Goal: Transaction & Acquisition: Purchase product/service

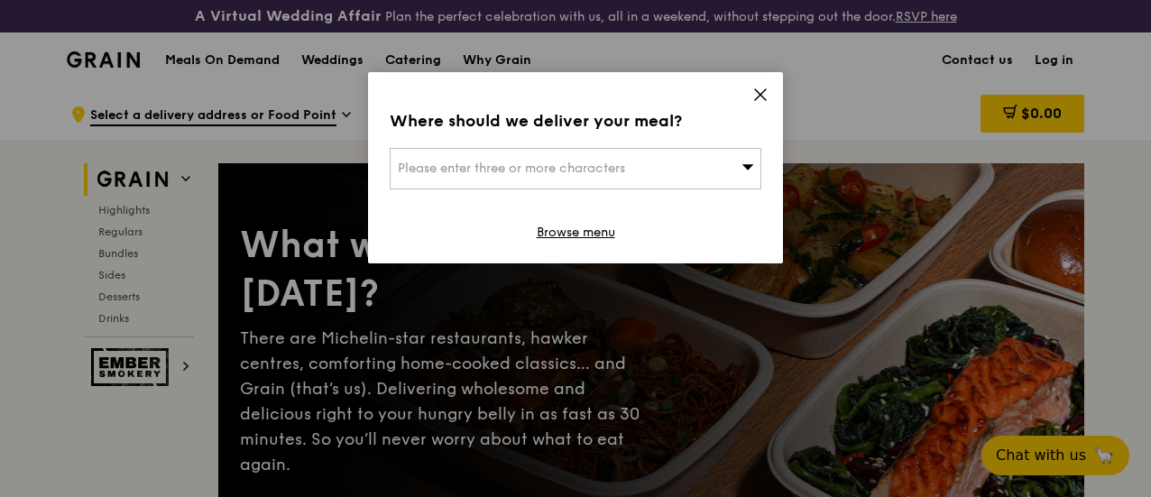
click at [751, 177] on div "Please enter three or more characters" at bounding box center [576, 169] width 372 height 42
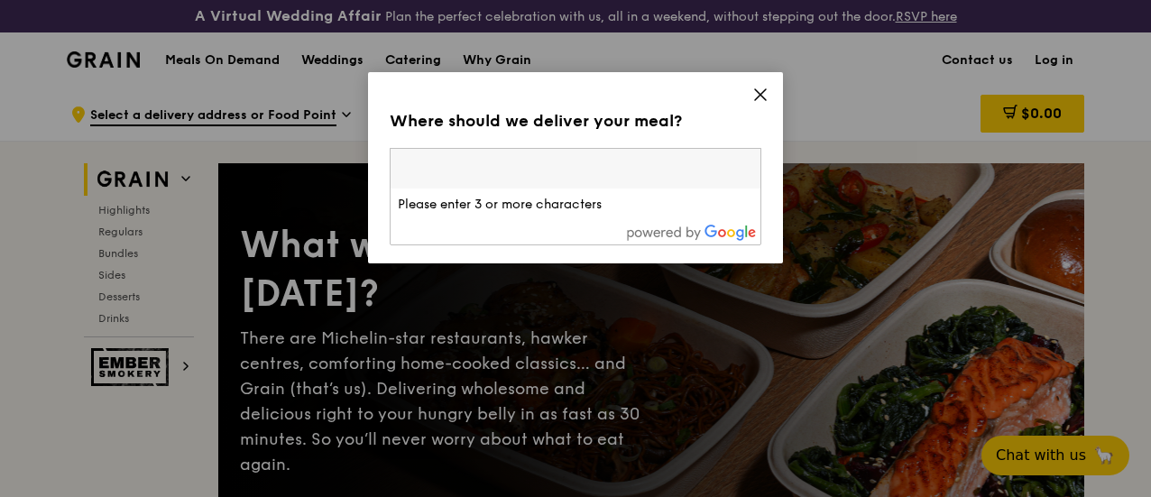
click at [661, 177] on input "search" at bounding box center [576, 169] width 370 height 40
type input "[PERSON_NAME]"
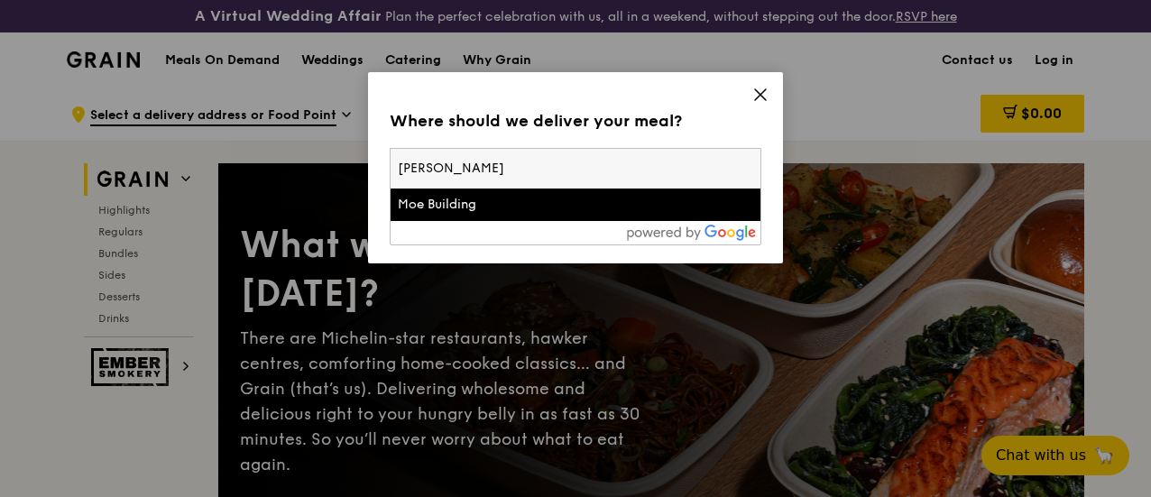
click at [565, 205] on div "Moe Building" at bounding box center [531, 205] width 267 height 18
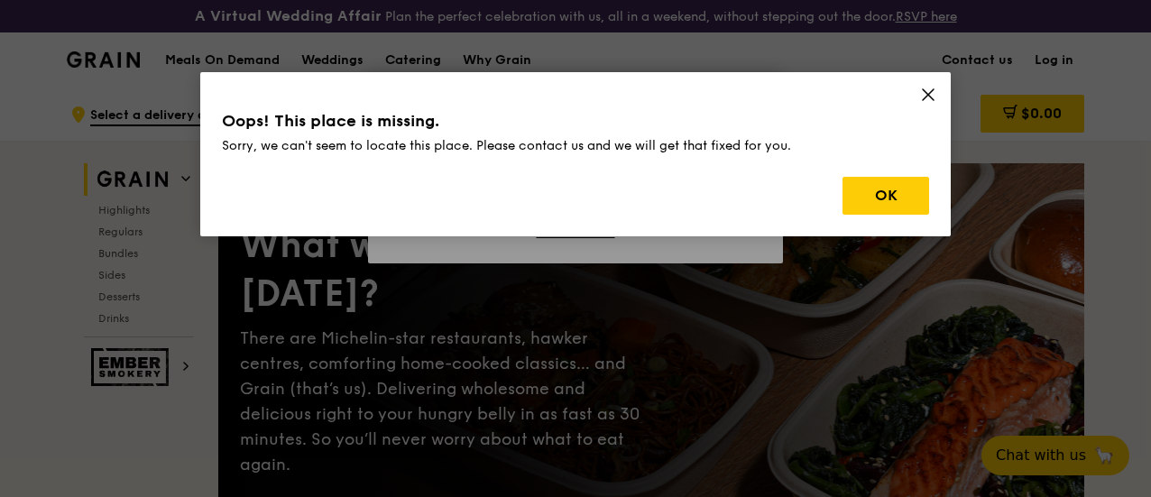
click at [929, 190] on div "Oops! This place is missing. Sorry, we can't seem to locate this place. Please …" at bounding box center [575, 154] width 751 height 164
click at [904, 194] on button "OK" at bounding box center [886, 196] width 87 height 38
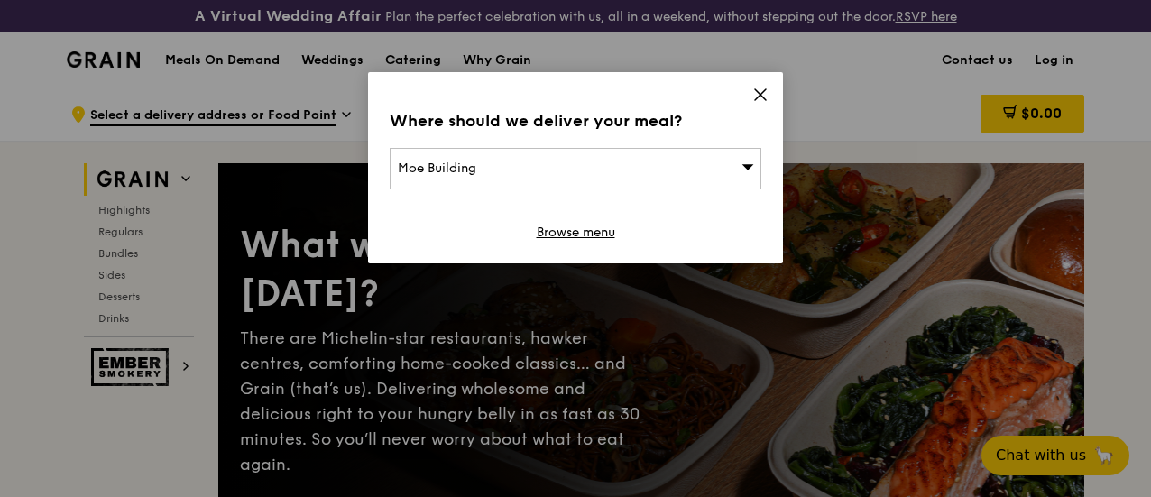
click at [531, 165] on div "Moe Building" at bounding box center [576, 169] width 372 height 42
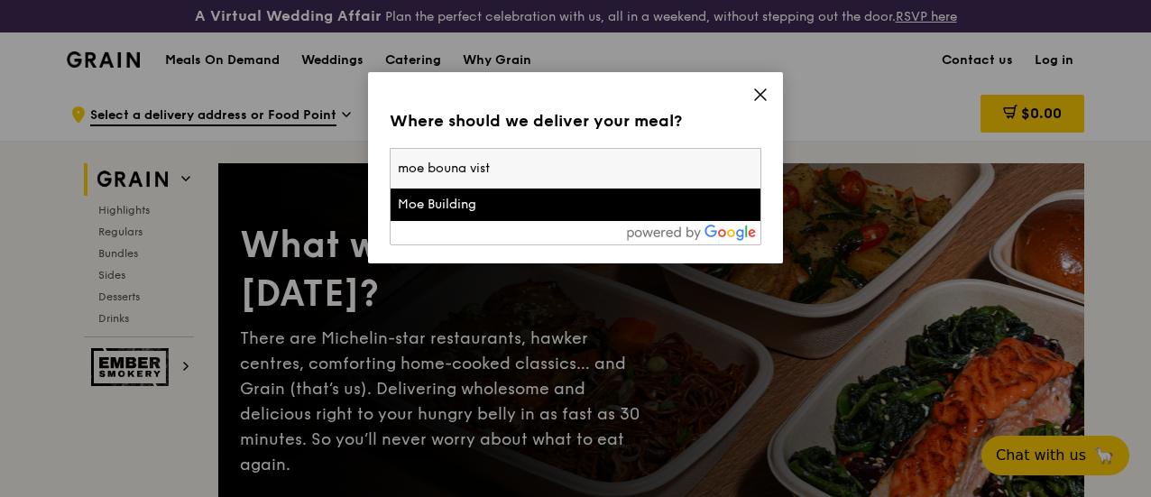
type input "moe bouna vista"
click at [626, 113] on div "Where should we deliver your meal?" at bounding box center [576, 120] width 372 height 25
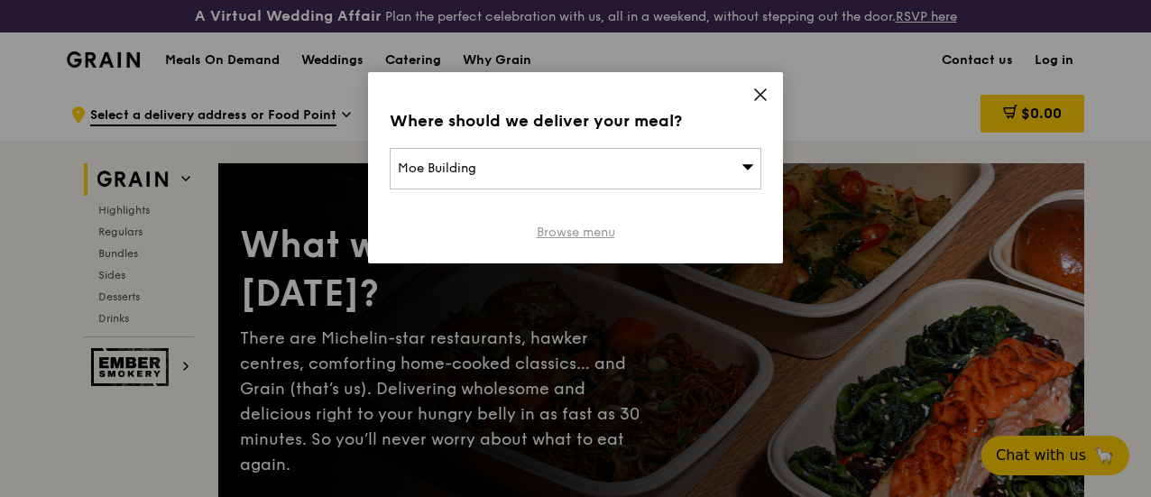
click at [597, 234] on link "Browse menu" at bounding box center [576, 233] width 79 height 18
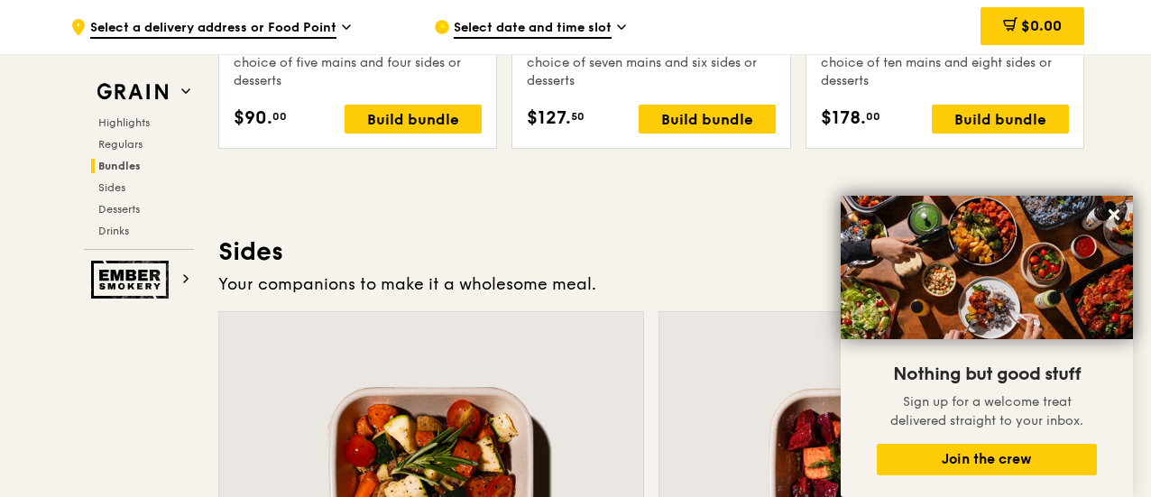
scroll to position [3794, 0]
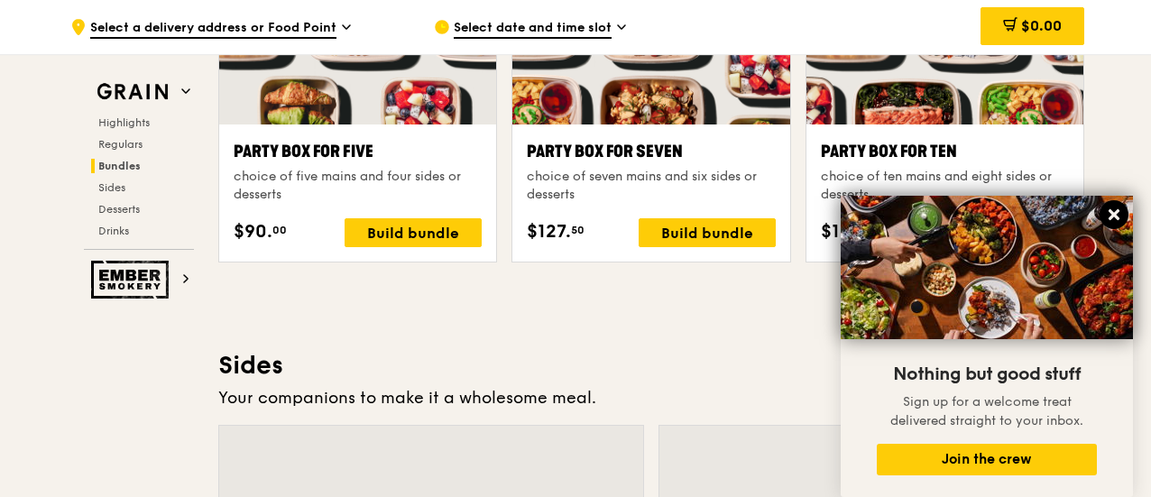
click at [1112, 211] on icon at bounding box center [1114, 214] width 11 height 11
